Goal: Navigation & Orientation: Find specific page/section

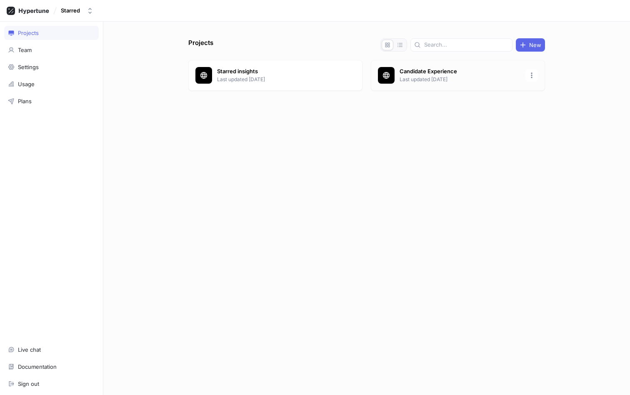
click at [408, 78] on p "Last updated 22 days ago" at bounding box center [459, 79] width 121 height 7
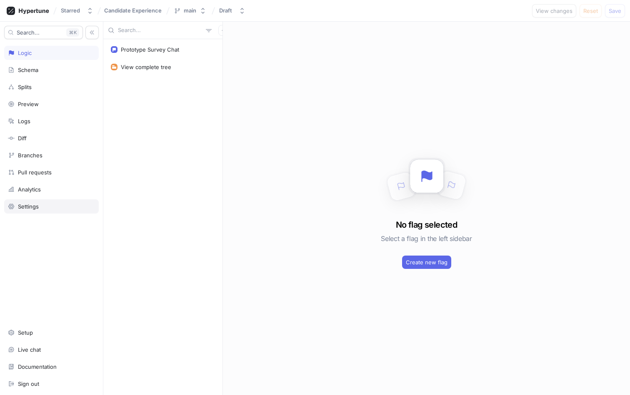
click at [33, 208] on div "Settings" at bounding box center [28, 206] width 21 height 7
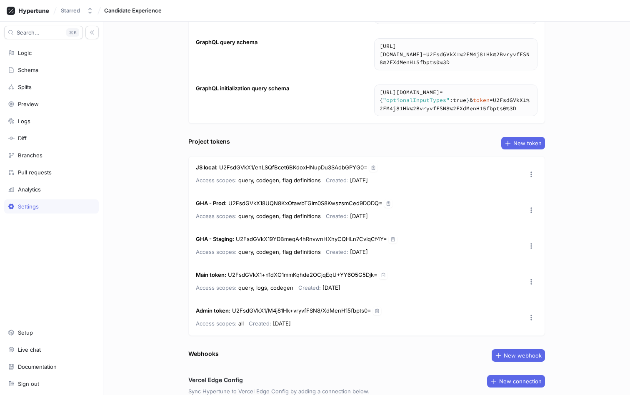
scroll to position [95, 0]
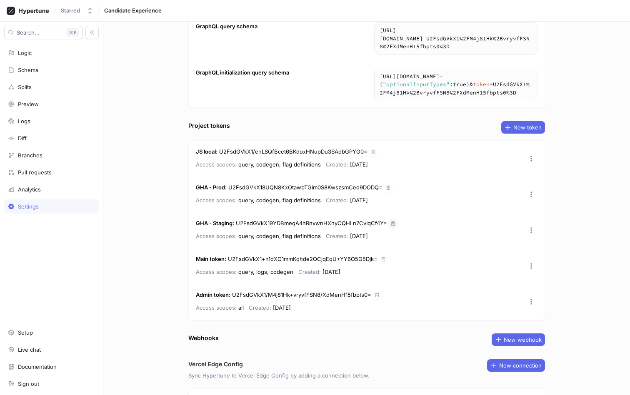
click at [393, 222] on icon "button" at bounding box center [392, 223] width 5 height 5
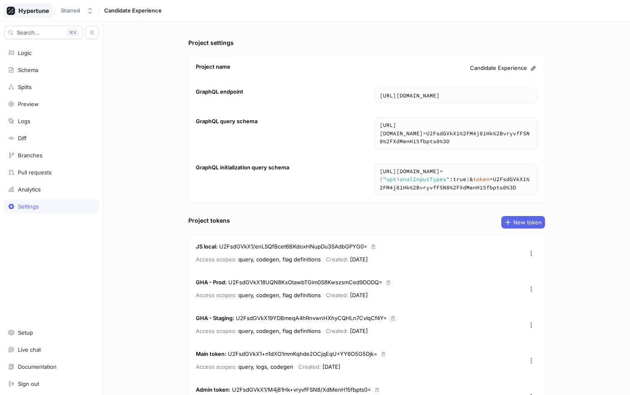
click at [26, 14] on icon at bounding box center [28, 11] width 42 height 8
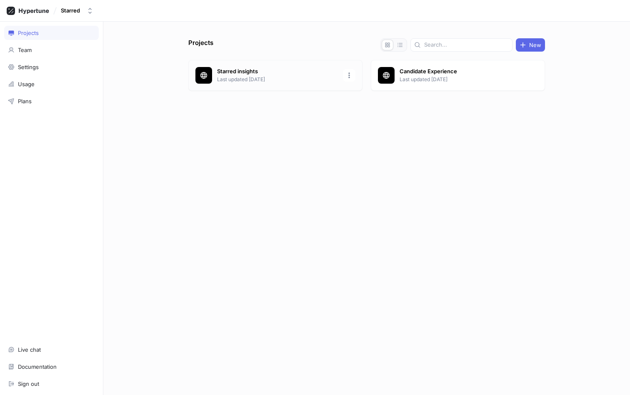
click at [238, 65] on div "Starred insights Last updated 14 days ago" at bounding box center [275, 75] width 174 height 31
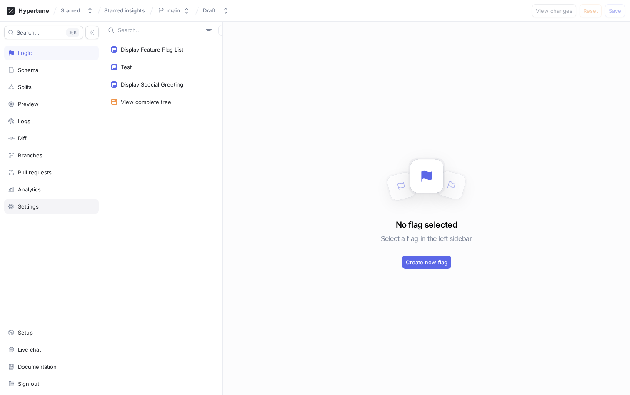
click at [32, 207] on div "Settings" at bounding box center [28, 206] width 21 height 7
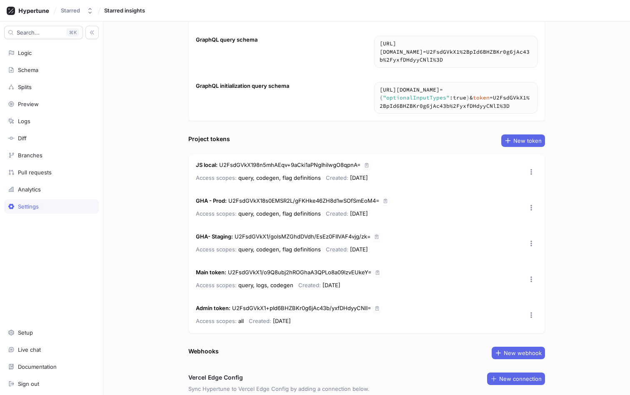
scroll to position [94, 0]
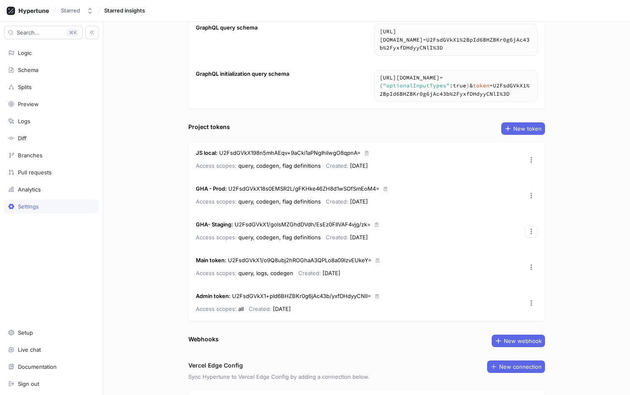
click at [527, 230] on button "button" at bounding box center [531, 231] width 12 height 12
click at [378, 232] on div "GHA- Staging : U2FsdGVkX1/golsMZGhdDVdh/EsEz0FIIVAF4vjg/zk= Access scopes: quer…" at bounding box center [367, 232] width 356 height 36
click at [376, 227] on icon "button" at bounding box center [376, 225] width 3 height 4
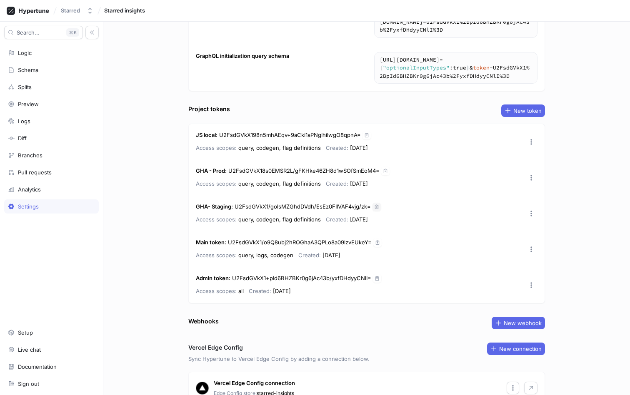
click at [389, 170] on div "GHA - Prod : U2FsdGVkX18s0EMSR2L/gFKHke46ZH8d1wSOfSmEoM4= Access scopes: query,…" at bounding box center [367, 178] width 356 height 36
click at [384, 170] on icon "button" at bounding box center [385, 171] width 3 height 4
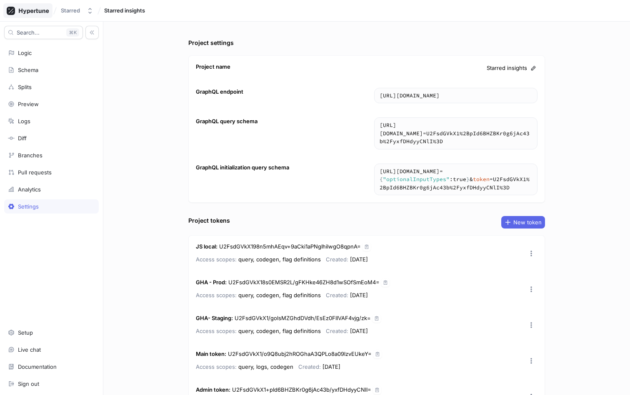
click at [27, 12] on icon at bounding box center [34, 10] width 30 height 5
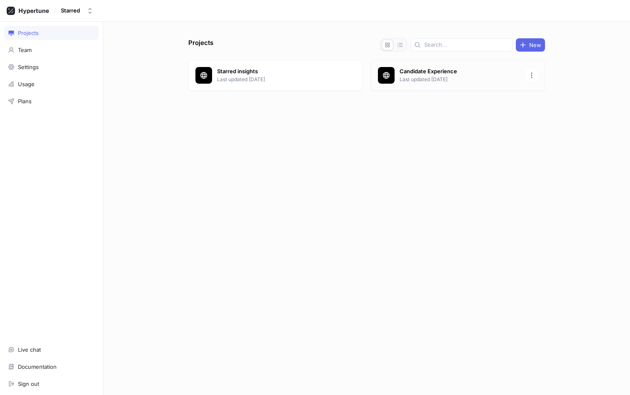
click at [419, 72] on p "Candidate Experience" at bounding box center [459, 71] width 121 height 8
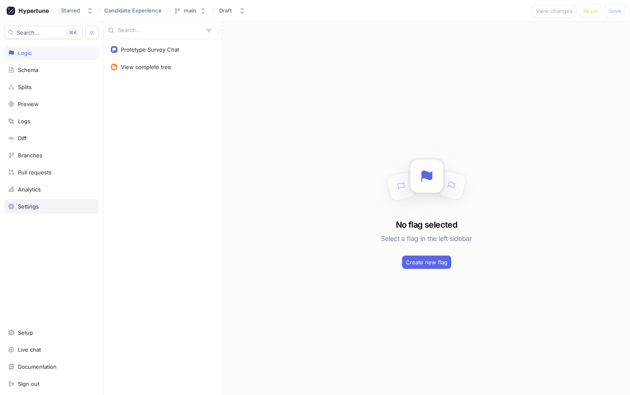
click at [15, 205] on div "Settings" at bounding box center [51, 206] width 87 height 7
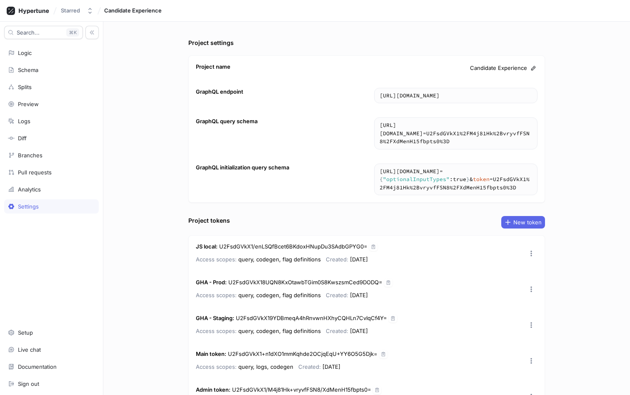
scroll to position [40, 0]
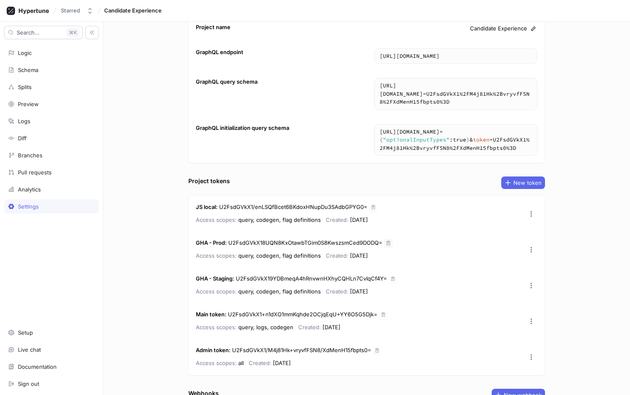
click at [390, 244] on button "button" at bounding box center [388, 243] width 8 height 8
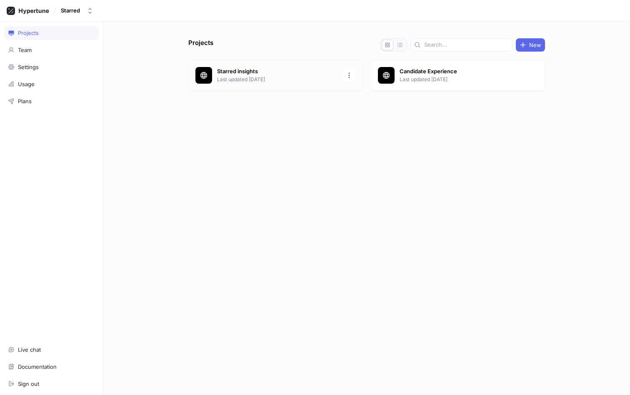
click at [254, 68] on p "Starred insights" at bounding box center [277, 71] width 121 height 8
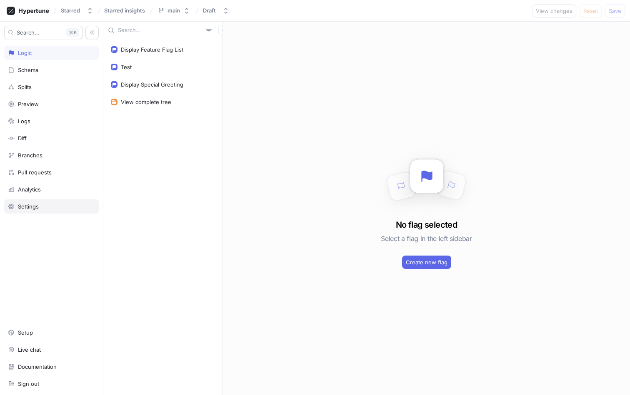
click at [47, 204] on div "Settings" at bounding box center [51, 206] width 87 height 7
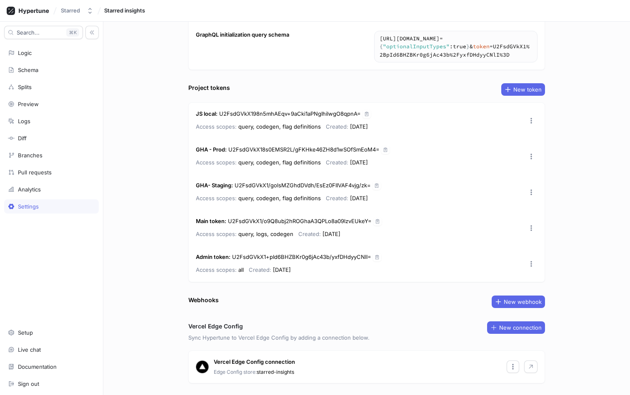
scroll to position [132, 0]
click at [163, 257] on div "Project settings Project name Starred insights GraphQL endpoint https://edge.hy…" at bounding box center [366, 209] width 527 height 374
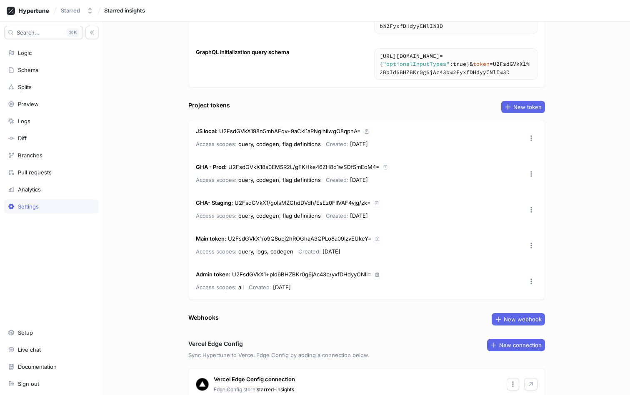
click at [176, 217] on div "Project settings Project name Starred insights GraphQL endpoint https://edge.hy…" at bounding box center [366, 209] width 527 height 374
click at [145, 141] on div "Project settings Project name Starred insights GraphQL endpoint https://edge.hy…" at bounding box center [366, 209] width 527 height 374
click at [70, 10] on div "Starred" at bounding box center [70, 10] width 19 height 7
click at [37, 12] on icon at bounding box center [34, 10] width 30 height 5
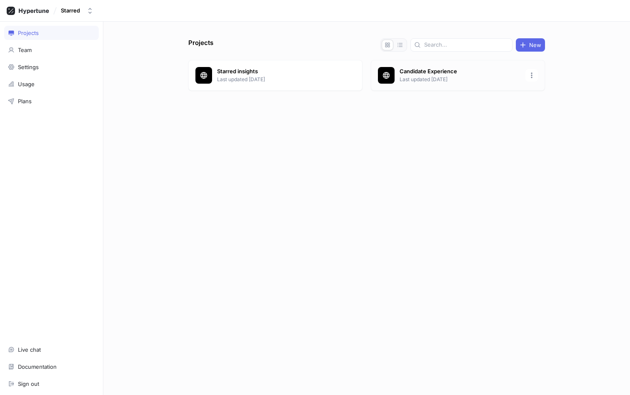
click at [417, 64] on div "Candidate Experience Last updated 22 days ago" at bounding box center [458, 75] width 174 height 31
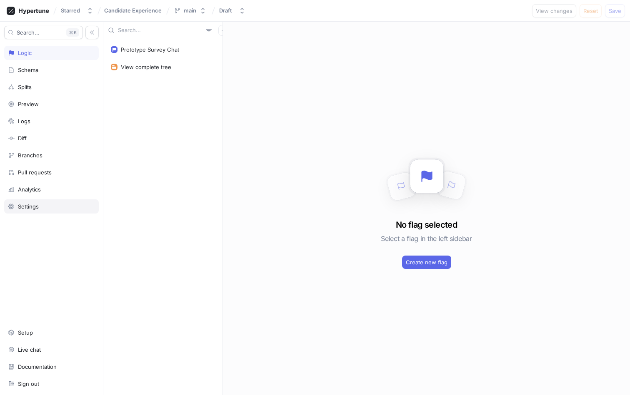
click at [23, 212] on div "Settings" at bounding box center [51, 207] width 95 height 14
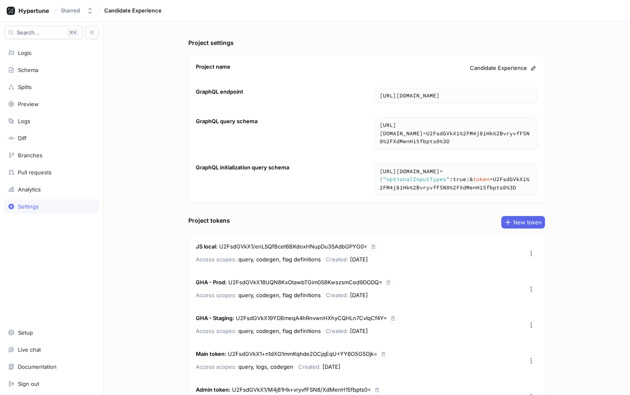
click at [157, 264] on div "Project settings Project name Candidate Experience GraphQL endpoint [URL][DOMAI…" at bounding box center [366, 209] width 527 height 374
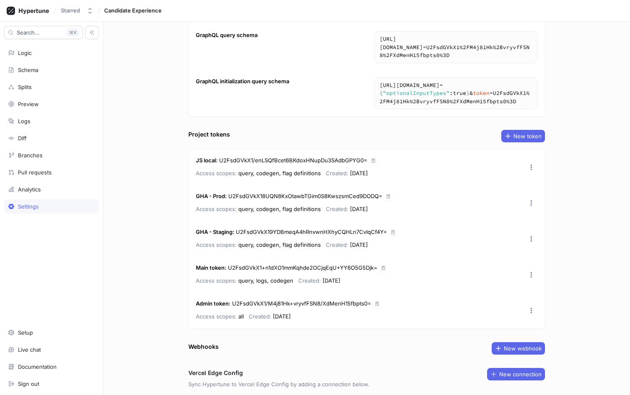
scroll to position [87, 0]
click at [260, 285] on p "Access scopes: query, logs, codegen" at bounding box center [244, 280] width 97 height 10
click at [175, 242] on div "Project settings Project name Candidate Experience GraphQL endpoint https://edg…" at bounding box center [366, 209] width 527 height 374
click at [261, 243] on p "Access scopes: query, codegen, flag definitions" at bounding box center [258, 244] width 125 height 10
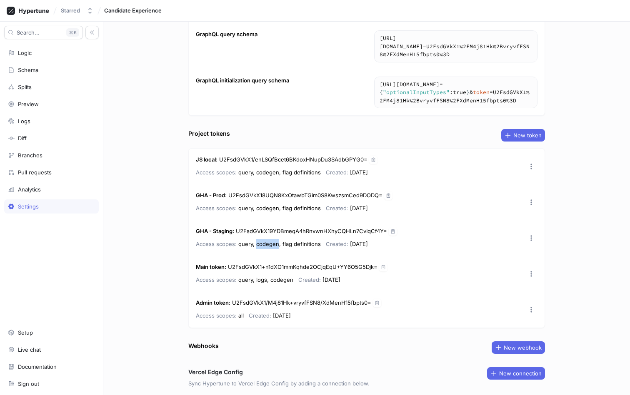
click at [261, 243] on p "Access scopes: query, codegen, flag definitions" at bounding box center [258, 244] width 125 height 10
click at [168, 247] on div "Project settings Project name Candidate Experience GraphQL endpoint https://edg…" at bounding box center [366, 209] width 527 height 374
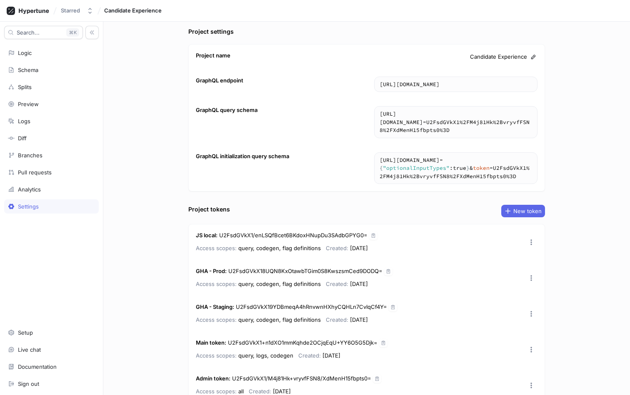
scroll to position [0, 0]
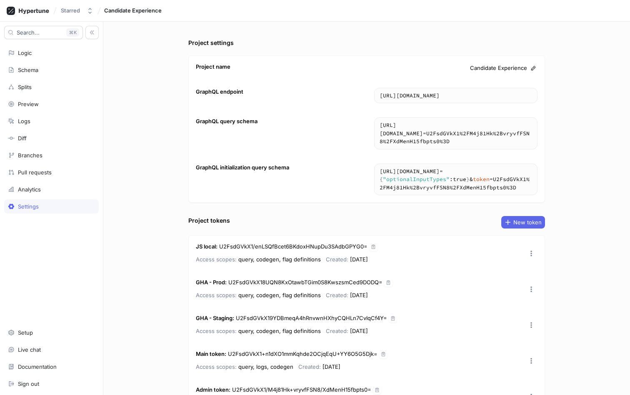
click at [150, 241] on div "Project settings Project name Candidate Experience GraphQL endpoint https://edg…" at bounding box center [366, 209] width 527 height 374
